Goal: Task Accomplishment & Management: Manage account settings

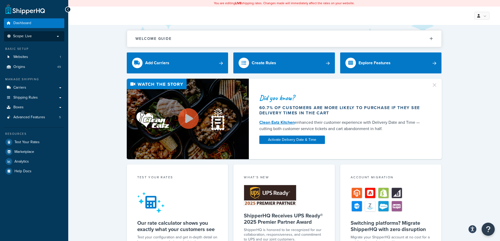
click at [59, 37] on p "Scope: Live" at bounding box center [34, 36] width 56 height 4
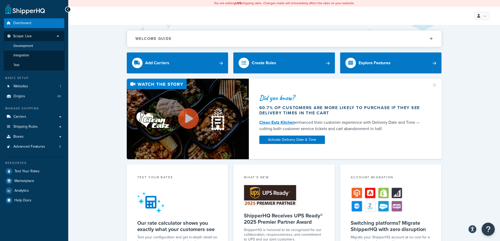
click at [50, 45] on li "Development" at bounding box center [34, 46] width 61 height 10
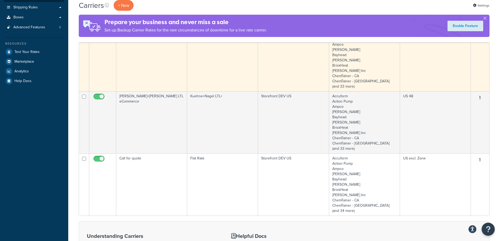
scroll to position [131, 0]
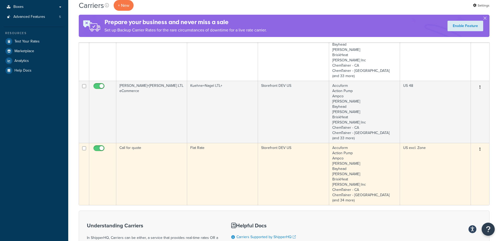
click at [133, 160] on td "Call for quote" at bounding box center [151, 174] width 71 height 62
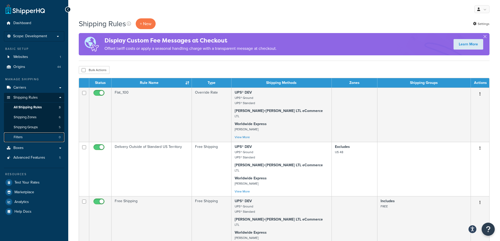
click at [58, 138] on link "Filters 0" at bounding box center [34, 138] width 60 height 10
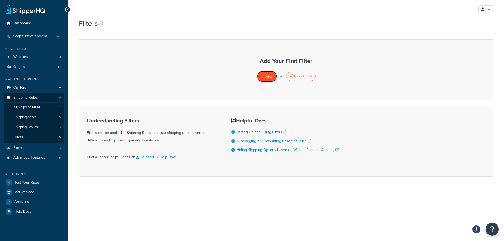
click at [264, 74] on span "+ New" at bounding box center [267, 76] width 12 height 6
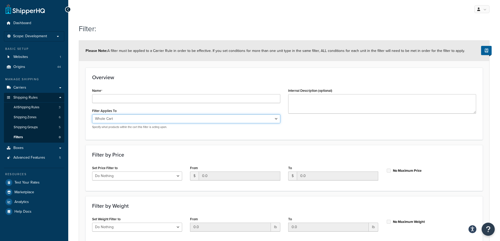
click at [154, 118] on select "Whole Cart Everything in Shipping Group Everything at Origin Each Item within S…" at bounding box center [186, 118] width 188 height 9
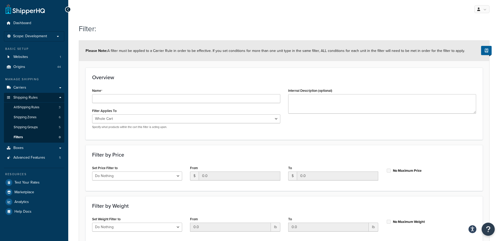
click at [354, 61] on div "Please Note: A filter must be applied to a Carrier Rule in order to be effectiv…" at bounding box center [284, 51] width 410 height 20
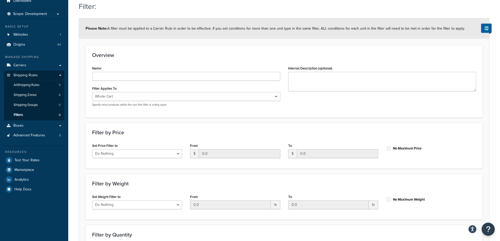
scroll to position [53, 0]
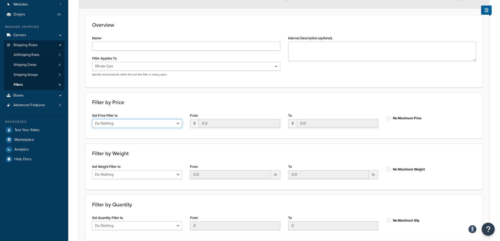
click at [164, 122] on select "Do Nothing Apply to a Range" at bounding box center [137, 123] width 90 height 9
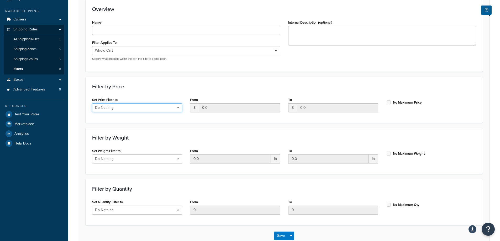
scroll to position [0, 0]
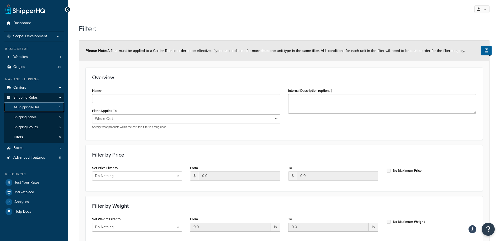
click at [36, 109] on span "All Shipping Rules" at bounding box center [27, 107] width 26 height 4
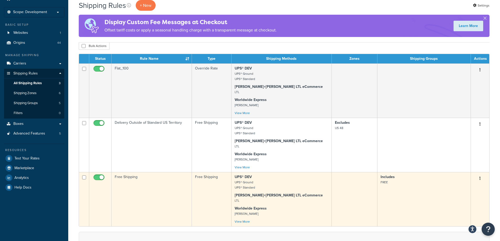
scroll to position [12, 0]
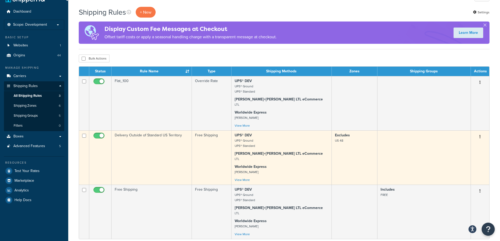
click at [159, 163] on td "Delivery Outside of Standard US Territory" at bounding box center [152, 158] width 80 height 54
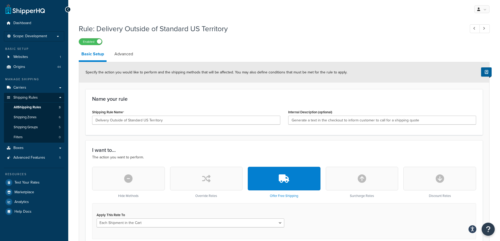
click at [136, 180] on button "button" at bounding box center [128, 179] width 73 height 24
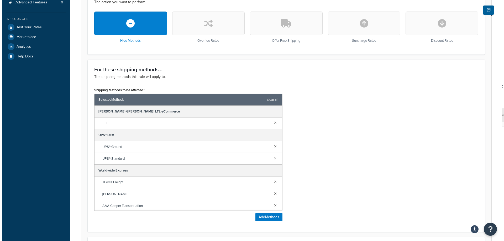
scroll to position [158, 0]
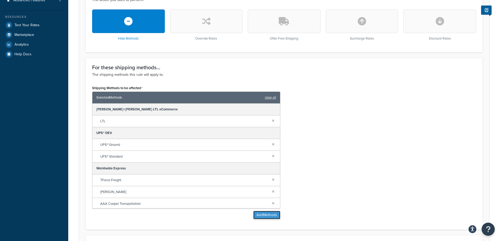
click at [268, 215] on button "Add Methods" at bounding box center [266, 215] width 27 height 8
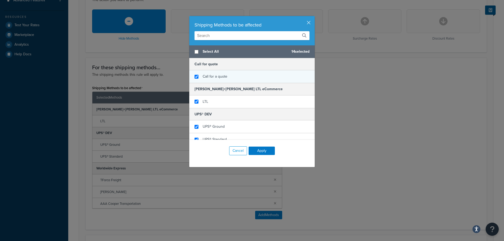
checkbox input "true"
click at [223, 77] on span "Call for a quote" at bounding box center [215, 77] width 25 height 6
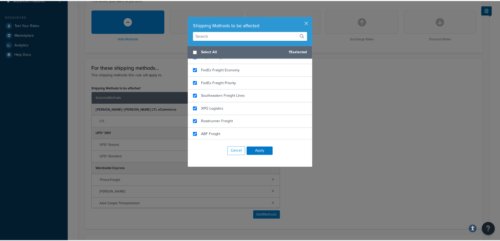
scroll to position [160, 0]
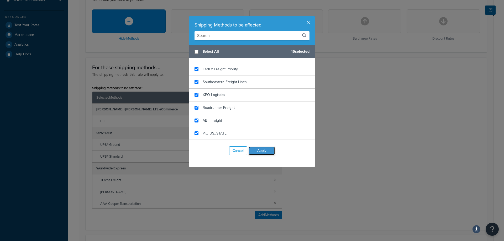
click at [262, 154] on button "Apply" at bounding box center [262, 151] width 26 height 8
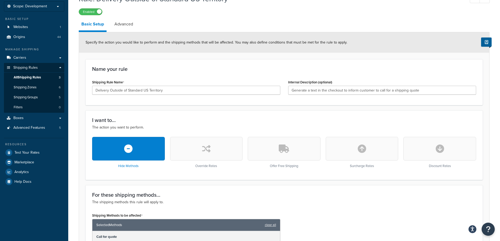
scroll to position [0, 0]
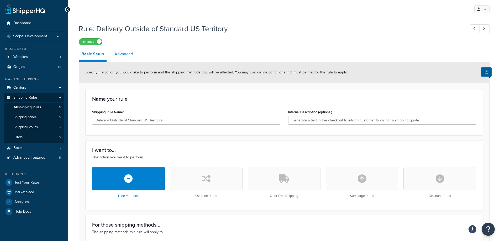
click at [132, 55] on link "Advanced" at bounding box center [124, 54] width 24 height 13
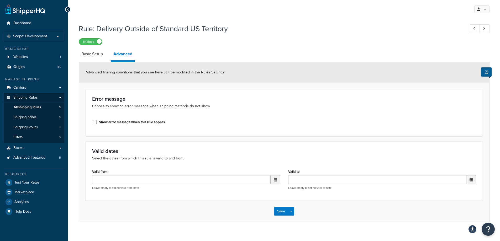
click at [161, 123] on label "Show error message when this rule applies" at bounding box center [132, 122] width 66 height 5
click at [97, 123] on input "Show error message when this rule applies" at bounding box center [94, 122] width 5 height 4
checkbox input "true"
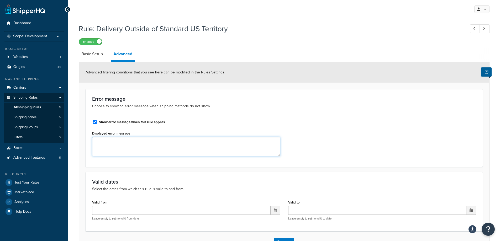
click at [165, 144] on textarea "Displayed error message" at bounding box center [186, 146] width 188 height 19
type textarea "T"
type textarea "test message Give us a call"
click at [309, 97] on div "Error message Choose to show an error message when shipping methods do not show…" at bounding box center [284, 128] width 397 height 78
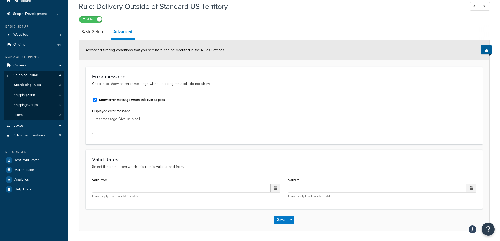
scroll to position [39, 0]
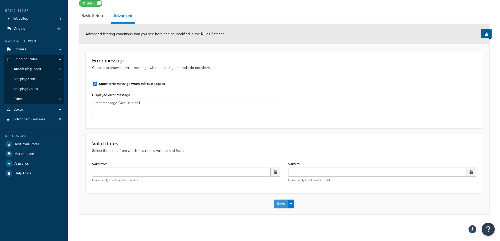
click at [281, 205] on button "Save" at bounding box center [281, 204] width 14 height 8
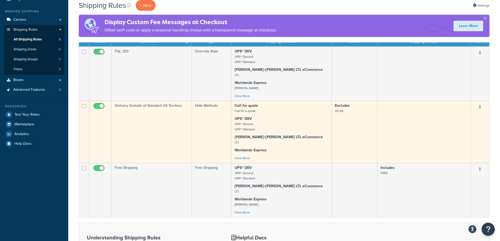
scroll to position [79, 0]
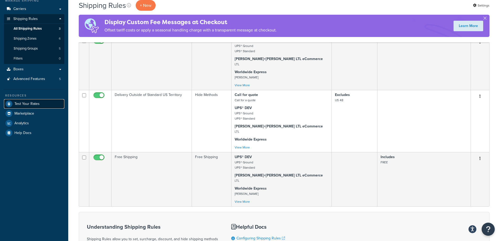
drag, startPoint x: 30, startPoint y: 105, endPoint x: 31, endPoint y: 102, distance: 3.1
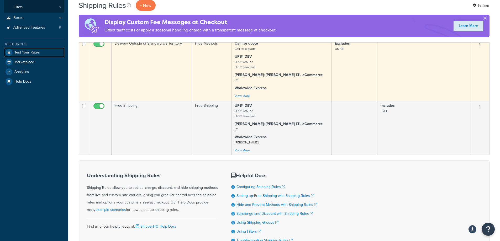
scroll to position [105, 0]
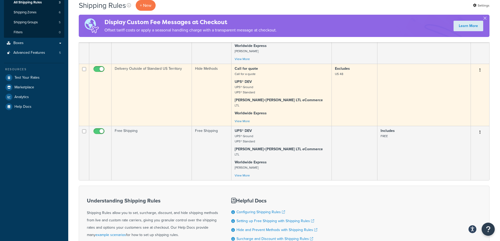
click at [148, 107] on td "Delivery Outside of Standard US Territory" at bounding box center [152, 95] width 80 height 62
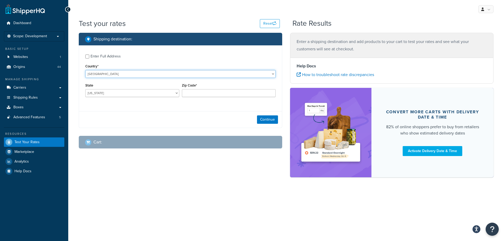
click at [119, 72] on select "[GEOGRAPHIC_DATA] [GEOGRAPHIC_DATA] [GEOGRAPHIC_DATA] [GEOGRAPHIC_DATA] [GEOGRA…" at bounding box center [180, 74] width 190 height 8
drag, startPoint x: 144, startPoint y: 55, endPoint x: 159, endPoint y: 60, distance: 15.5
click at [144, 55] on label "Enter Full Address" at bounding box center [183, 56] width 185 height 8
click at [89, 55] on input "Enter Full Address" at bounding box center [87, 57] width 4 height 4
checkbox input "true"
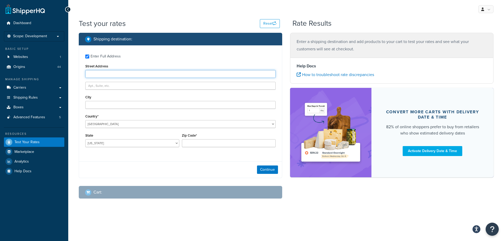
click at [147, 72] on input "Street Address" at bounding box center [180, 74] width 190 height 8
type input "3124 RICHMOND AVE"
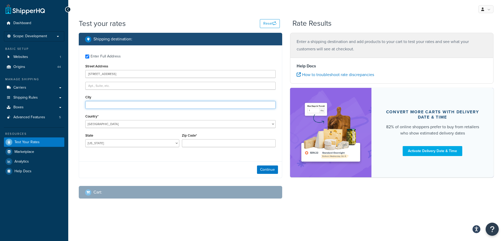
type input "Anchorage"
select select "AK"
type input "99508-1078"
click at [262, 172] on button "Continue" at bounding box center [267, 170] width 21 height 8
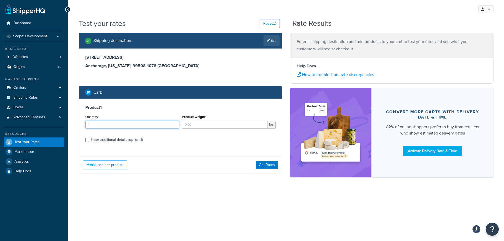
type input "1"
click at [174, 123] on input "1" at bounding box center [132, 125] width 94 height 8
drag, startPoint x: 189, startPoint y: 126, endPoint x: 194, endPoint y: 128, distance: 5.2
click at [190, 127] on input "Product Weight*" at bounding box center [225, 125] width 86 height 8
type input "25"
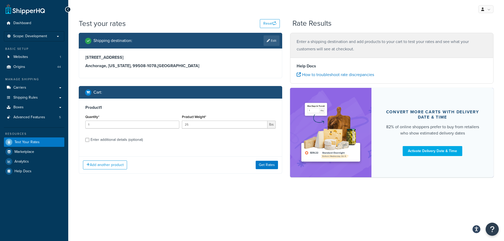
click at [137, 140] on div "Enter additional details (optional)" at bounding box center [117, 139] width 52 height 7
click at [89, 140] on input "Enter additional details (optional)" at bounding box center [87, 140] width 4 height 4
checkbox input "true"
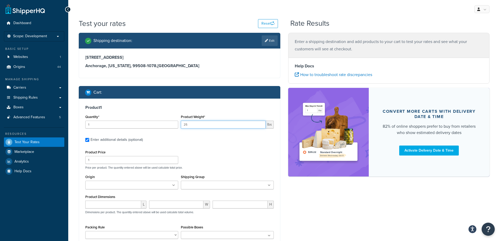
click at [219, 124] on input "25" at bounding box center [223, 125] width 85 height 8
click at [218, 125] on input "25" at bounding box center [223, 125] width 85 height 8
type input "2"
type input "90"
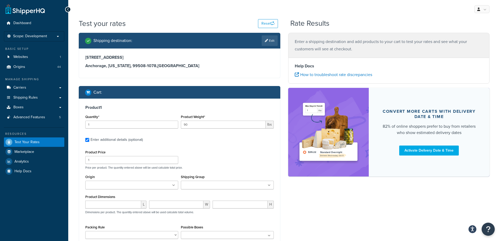
click at [167, 184] on ul at bounding box center [131, 185] width 93 height 9
type input "us"
click at [225, 148] on div "Product 1 Quantity* 1 Product Weight* 90 lbs Enter additional details (optional…" at bounding box center [179, 183] width 201 height 168
click at [126, 210] on input "number" at bounding box center [113, 206] width 56 height 8
type input "36"
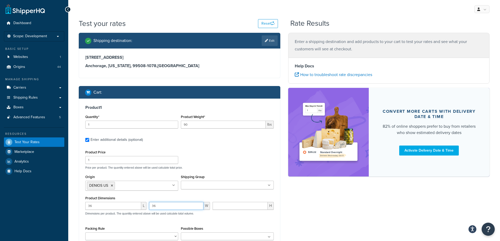
type input "36"
type input "54"
click at [243, 145] on div "Product 1 Quantity* 1 Product Weight* 90 lbs Enter additional details (optional…" at bounding box center [179, 184] width 201 height 171
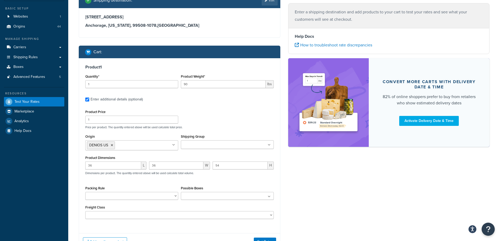
scroll to position [79, 0]
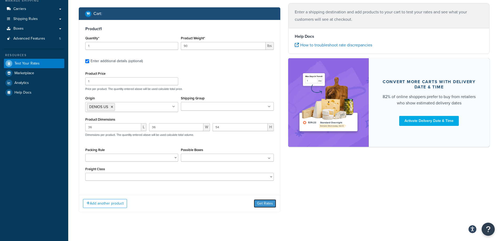
click at [261, 203] on button "Get Rates" at bounding box center [265, 204] width 22 height 8
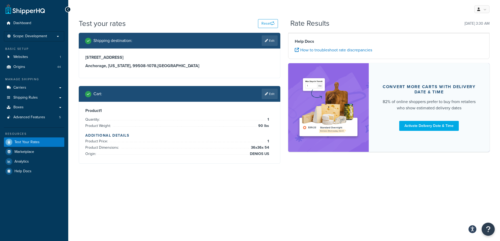
scroll to position [0, 0]
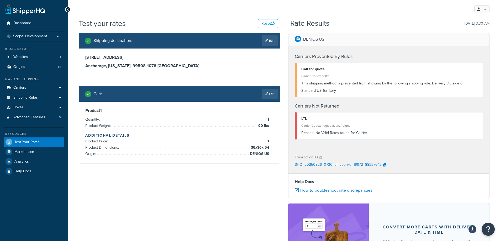
click at [370, 81] on span "This shipping method is prevented from showing by the following shipping rule: …" at bounding box center [382, 87] width 162 height 13
click at [265, 93] on icon at bounding box center [266, 93] width 3 height 3
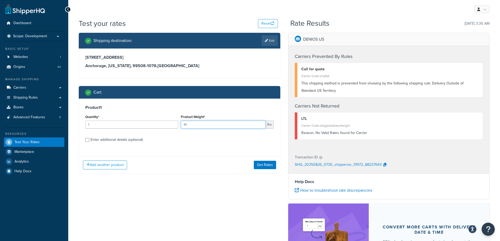
type input "91"
click at [261, 124] on input "91" at bounding box center [223, 125] width 85 height 8
click at [263, 165] on button "Get Rates" at bounding box center [265, 165] width 22 height 8
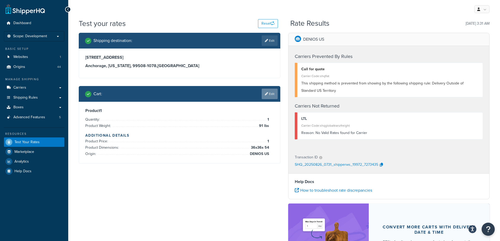
click at [265, 99] on link "Edit" at bounding box center [270, 94] width 16 height 11
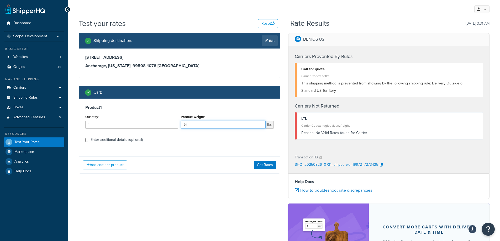
click at [260, 128] on input "91" at bounding box center [223, 125] width 85 height 8
type input "90"
click at [261, 126] on input "90" at bounding box center [223, 125] width 85 height 8
click at [270, 165] on button "Get Rates" at bounding box center [265, 165] width 22 height 8
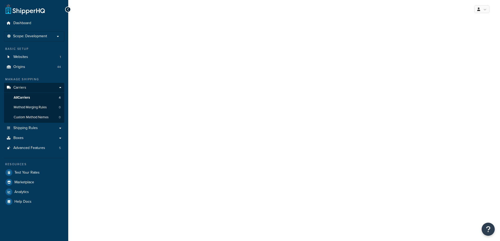
select select "flat"
select select "item"
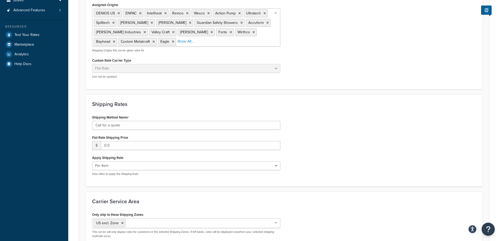
scroll to position [184, 0]
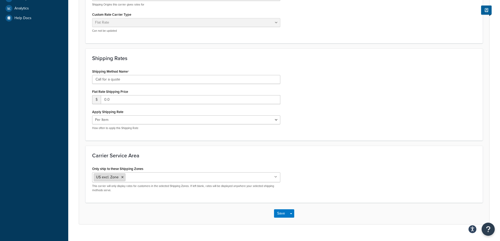
click at [121, 178] on icon at bounding box center [122, 177] width 2 height 3
click at [329, 160] on div "Carrier Service Area Only ship to these Shipping Zones US 48 US APO US Canada U…" at bounding box center [284, 174] width 397 height 56
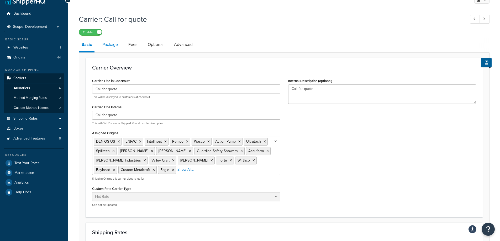
scroll to position [0, 0]
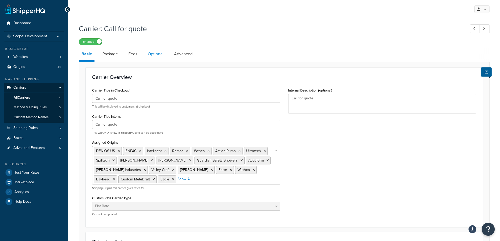
click at [148, 54] on link "Optional" at bounding box center [155, 54] width 21 height 13
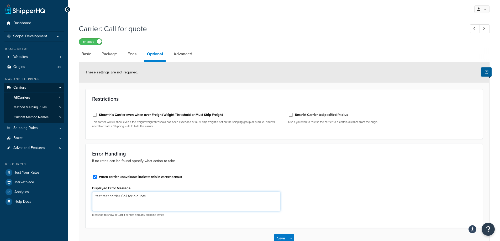
drag, startPoint x: 111, startPoint y: 197, endPoint x: 175, endPoint y: 196, distance: 63.6
click at [172, 197] on textarea "test test carrier Call for a quote" at bounding box center [186, 201] width 188 height 19
type textarea "test test"
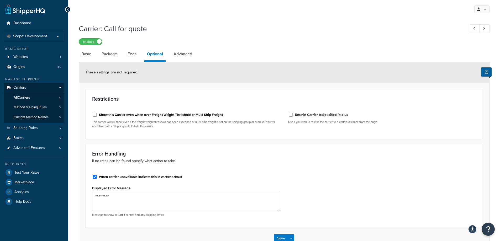
click at [311, 180] on div "When carrier unavailable indicate this in cart/checkout Displayed Error Message…" at bounding box center [284, 196] width 392 height 50
click at [283, 237] on button "Save" at bounding box center [281, 239] width 14 height 8
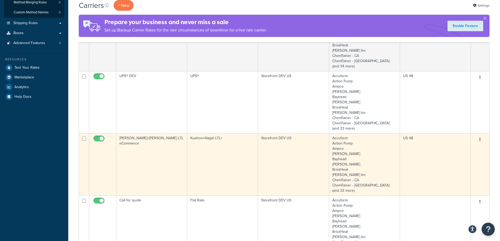
scroll to position [184, 0]
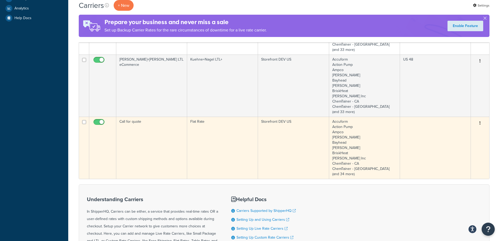
click at [128, 132] on td "Call for quote" at bounding box center [151, 148] width 71 height 62
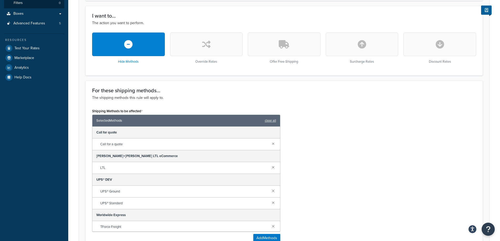
scroll to position [184, 0]
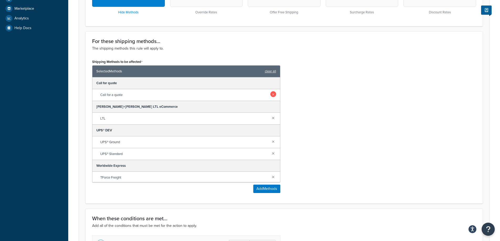
click at [270, 94] on link at bounding box center [273, 94] width 6 height 6
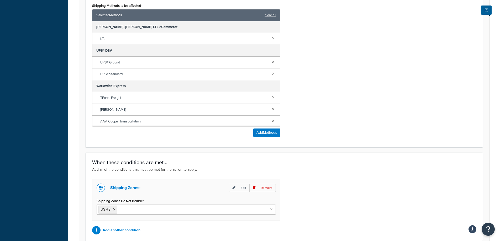
scroll to position [289, 0]
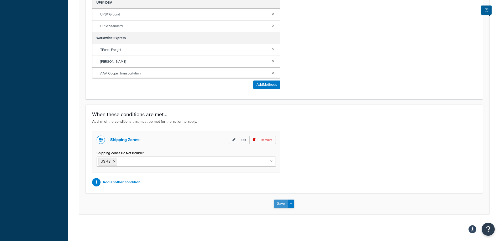
click at [278, 201] on button "Save" at bounding box center [281, 204] width 14 height 8
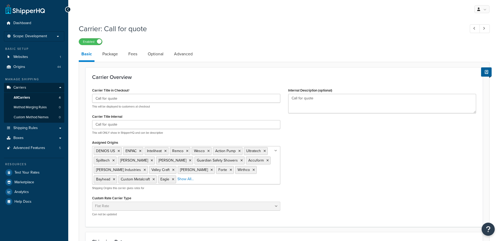
select select "flat"
select select "item"
click at [160, 57] on link "Optional" at bounding box center [155, 54] width 21 height 13
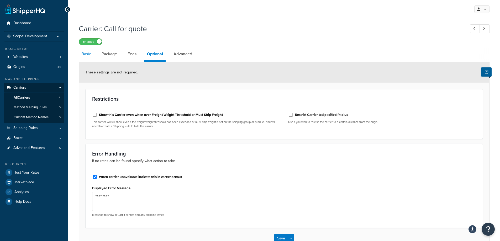
click at [90, 55] on link "Basic" at bounding box center [86, 54] width 15 height 13
select select "flat"
select select "item"
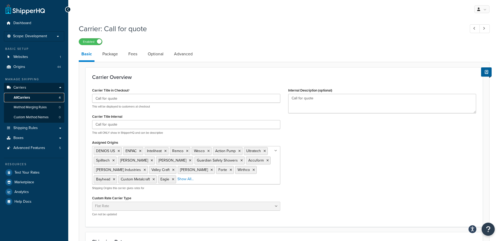
click at [30, 96] on span "All Carriers" at bounding box center [22, 98] width 16 height 4
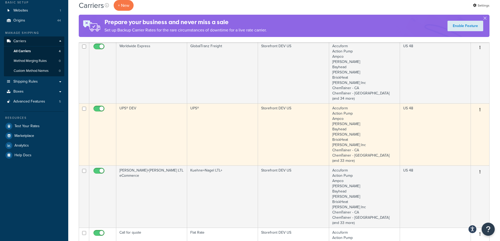
scroll to position [131, 0]
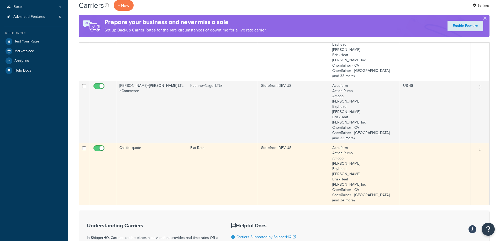
click at [97, 148] on input "checkbox" at bounding box center [99, 150] width 14 height 7
checkbox input "false"
click at [83, 26] on input "checkbox" at bounding box center [84, 24] width 4 height 4
checkbox input "true"
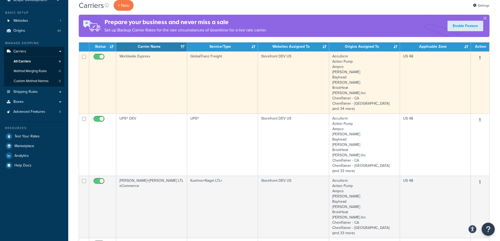
scroll to position [0, 0]
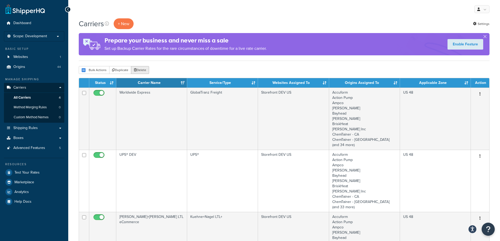
drag, startPoint x: 139, startPoint y: 73, endPoint x: 279, endPoint y: 20, distance: 149.3
click at [140, 73] on button "Delete" at bounding box center [140, 70] width 18 height 8
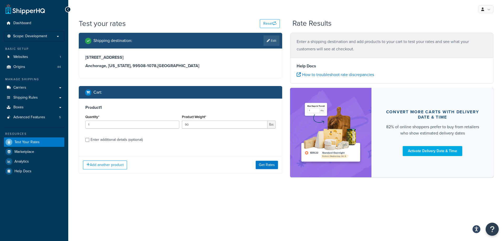
click at [139, 139] on div "Enter additional details (optional)" at bounding box center [117, 139] width 52 height 7
click at [89, 139] on input "Enter additional details (optional)" at bounding box center [87, 140] width 4 height 4
checkbox input "true"
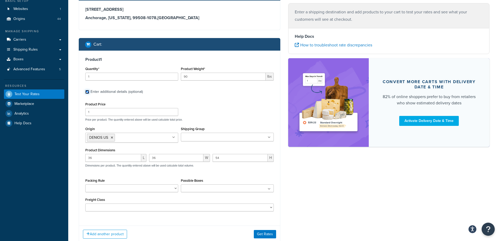
scroll to position [85, 0]
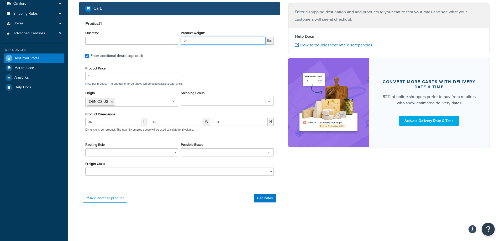
type input "91"
click at [260, 40] on input "91" at bounding box center [223, 41] width 85 height 8
click at [252, 56] on label "Enter additional details (optional)" at bounding box center [182, 55] width 183 height 8
click at [89, 56] on input "Enter additional details (optional)" at bounding box center [87, 56] width 4 height 4
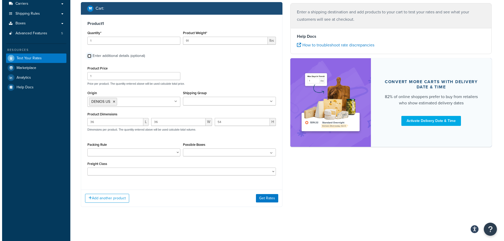
scroll to position [0, 0]
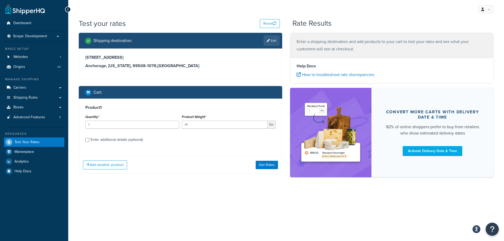
drag, startPoint x: 138, startPoint y: 139, endPoint x: 197, endPoint y: 125, distance: 60.3
click at [138, 139] on div "Enter additional details (optional)" at bounding box center [117, 139] width 52 height 7
click at [89, 139] on input "Enter additional details (optional)" at bounding box center [87, 140] width 4 height 4
checkbox input "true"
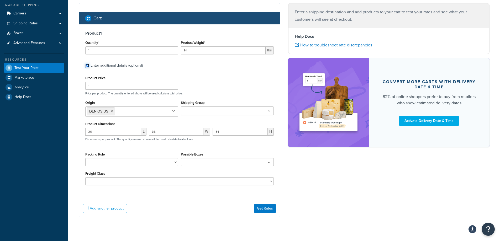
scroll to position [81, 0]
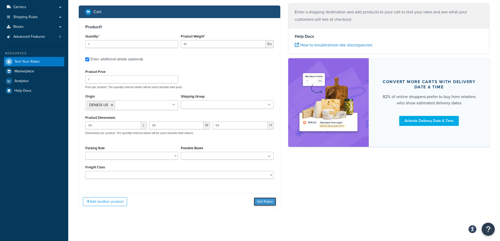
click at [264, 201] on button "Get Rates" at bounding box center [265, 202] width 22 height 8
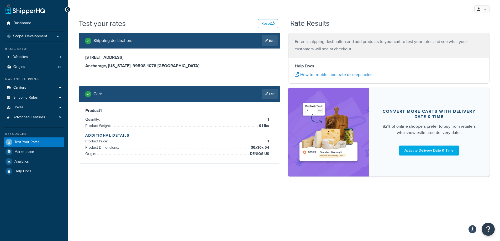
scroll to position [0, 0]
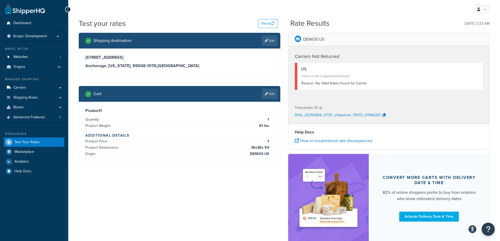
click at [272, 40] on link "Edit" at bounding box center [270, 40] width 16 height 11
select select "AK"
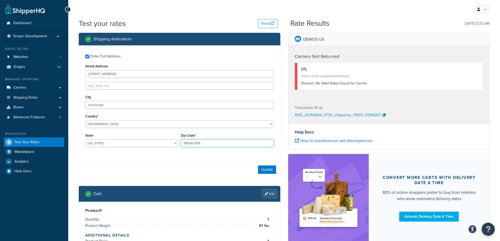
click at [220, 146] on input "99508-1078" at bounding box center [227, 143] width 93 height 8
type input "99508"
click at [196, 156] on div "Enter Full Address Street Address [STREET_ADDRESS] [GEOGRAPHIC_DATA] [GEOGRAPHI…" at bounding box center [179, 101] width 201 height 112
click at [268, 171] on button "Update" at bounding box center [267, 170] width 18 height 8
